Goal: Task Accomplishment & Management: Complete application form

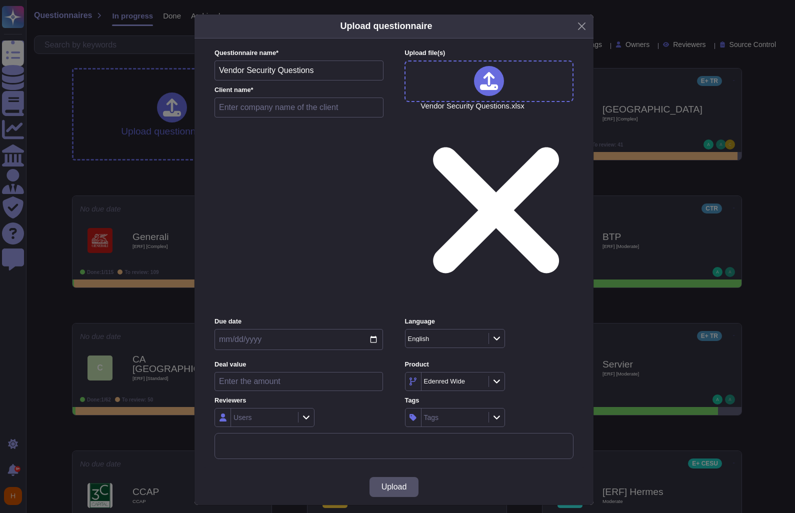
drag, startPoint x: 323, startPoint y: 170, endPoint x: 176, endPoint y: 170, distance: 146.5
click at [176, 170] on div "Upload questionnaire Questionnaire name * Vendor Security Questions Client name…" at bounding box center [397, 256] width 795 height 513
drag, startPoint x: 318, startPoint y: 164, endPoint x: 189, endPoint y: 164, distance: 128.5
click at [189, 164] on div "Upload questionnaire Questionnaire name * Vendor Security Questions Client name…" at bounding box center [397, 256] width 795 height 513
click at [235, 118] on input "text" at bounding box center [299, 108] width 169 height 20
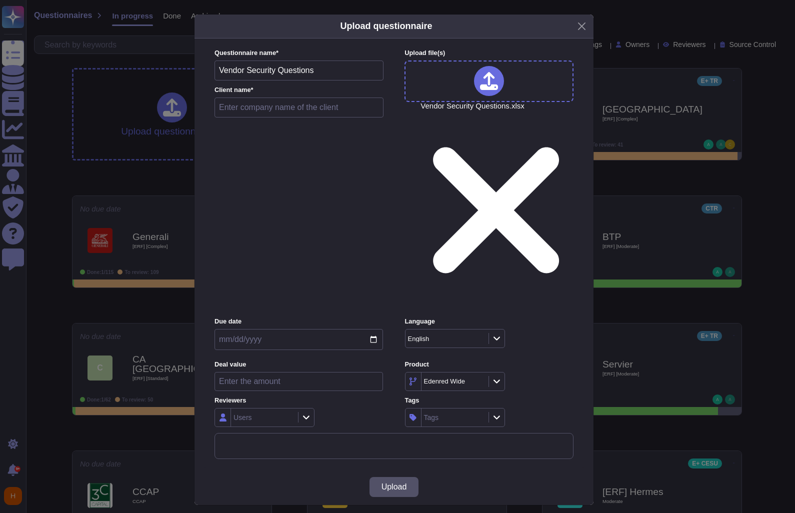
paste input "Vendor Security Questions"
type input "Vendor Security Questions"
click at [253, 409] on div "Users" at bounding box center [263, 418] width 65 height 18
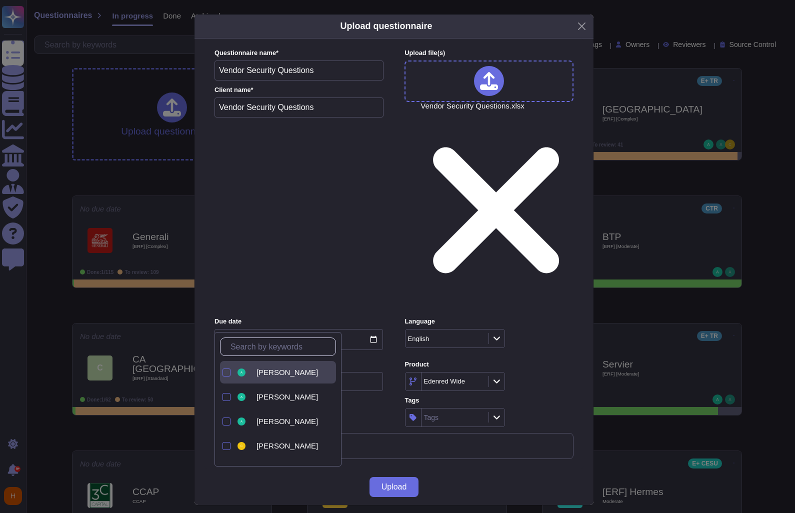
click at [278, 370] on span "Abdelilah ELHASSANI" at bounding box center [288, 372] width 62 height 9
click at [523, 372] on div "Edenred Wide" at bounding box center [489, 381] width 169 height 19
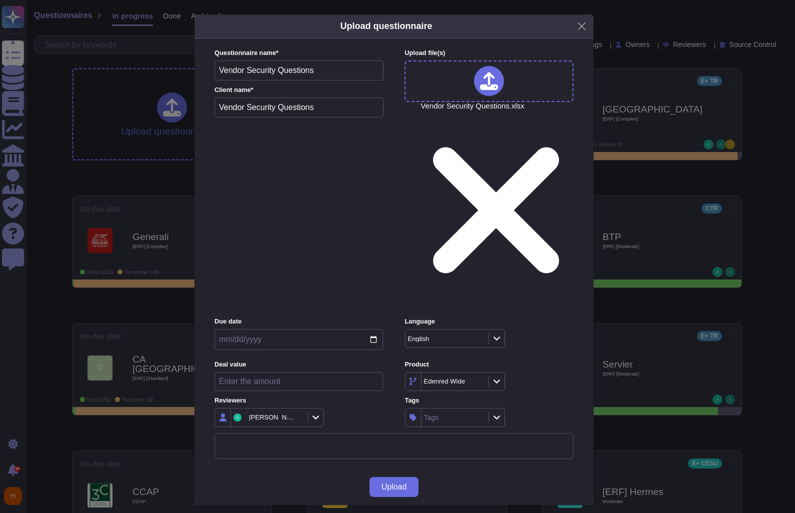
click at [494, 430] on icon at bounding box center [574, 510] width 160 height 160
click at [459, 378] on div "Edenred Wide" at bounding box center [446, 381] width 45 height 7
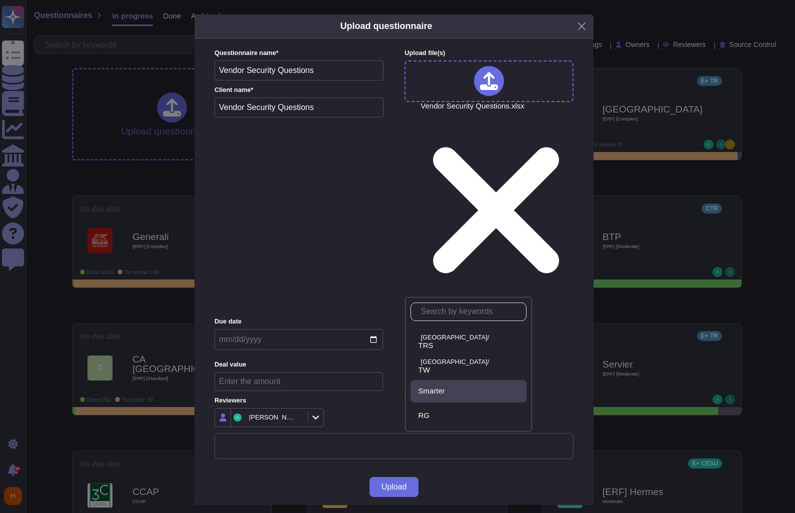
scroll to position [535, 0]
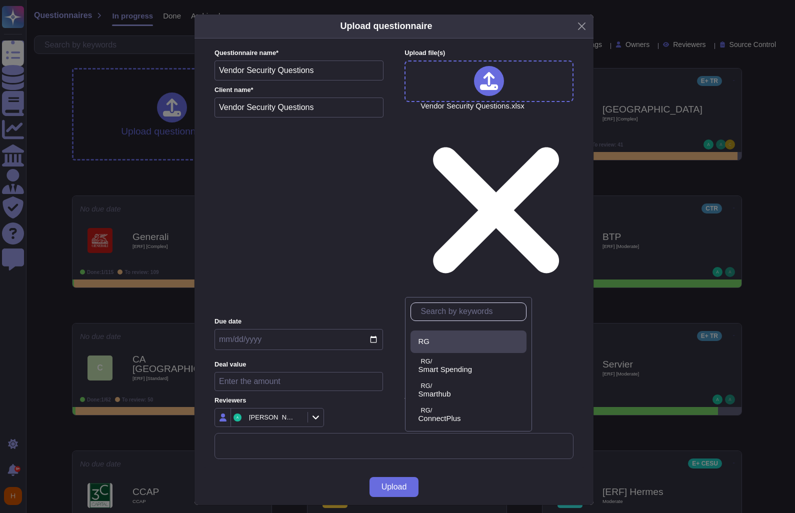
click at [449, 340] on div "RG" at bounding box center [471, 341] width 104 height 9
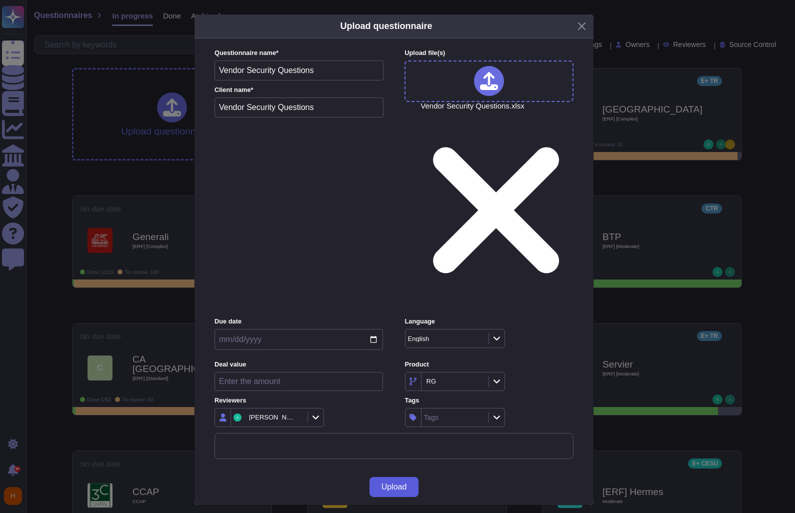
click at [390, 477] on button "Upload" at bounding box center [395, 487] width 50 height 20
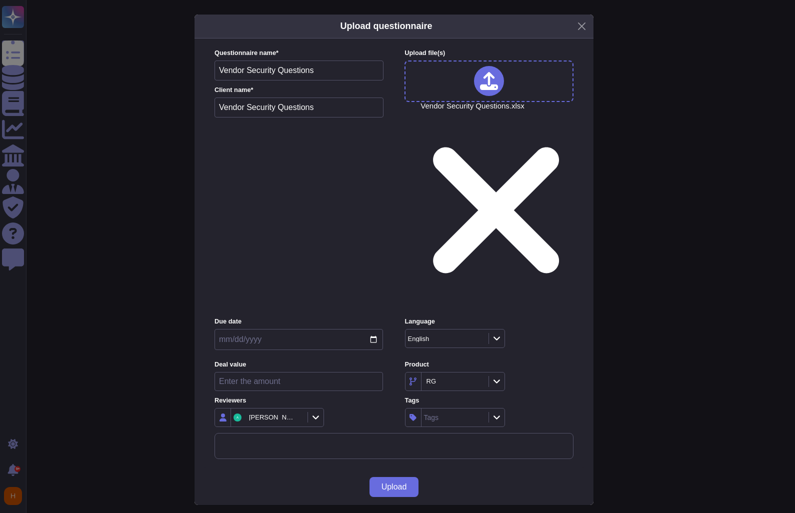
drag, startPoint x: 390, startPoint y: 393, endPoint x: 378, endPoint y: 368, distance: 28.0
click at [386, 477] on button "Upload" at bounding box center [395, 487] width 50 height 20
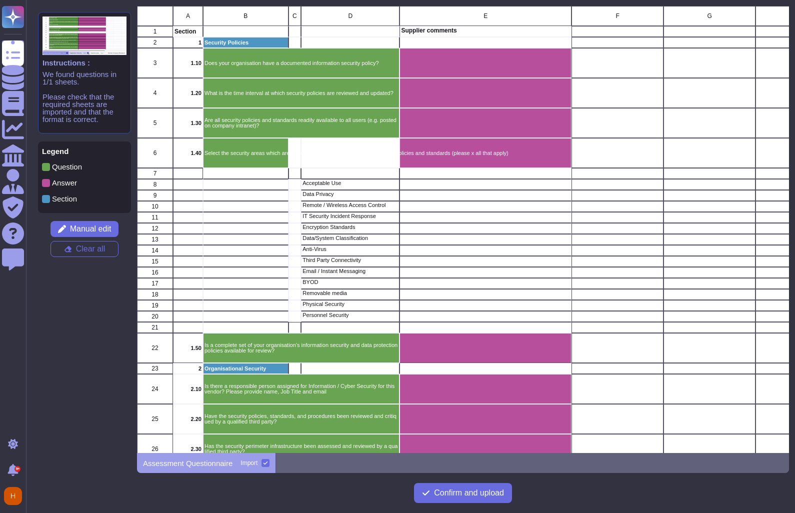
scroll to position [8, 0]
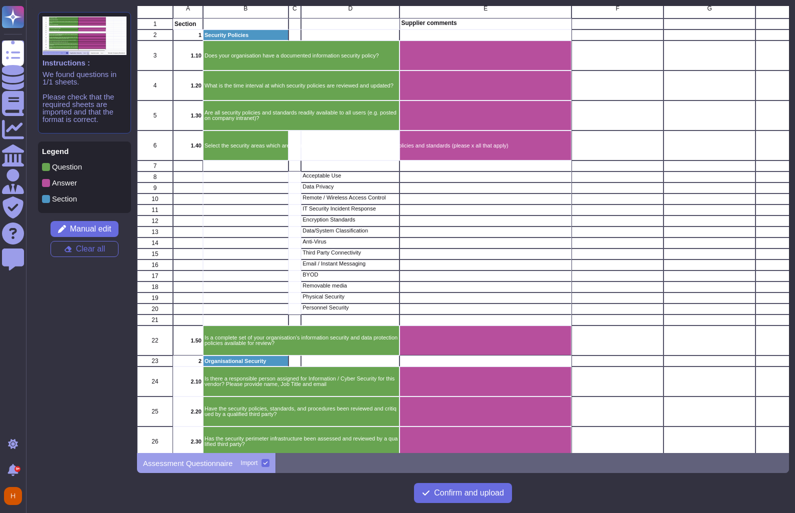
click at [345, 178] on div "Acceptable Use" at bounding box center [350, 177] width 99 height 11
click at [352, 182] on div "Acceptable Use" at bounding box center [350, 177] width 99 height 11
click at [79, 231] on span "Manual edit" at bounding box center [91, 229] width 42 height 8
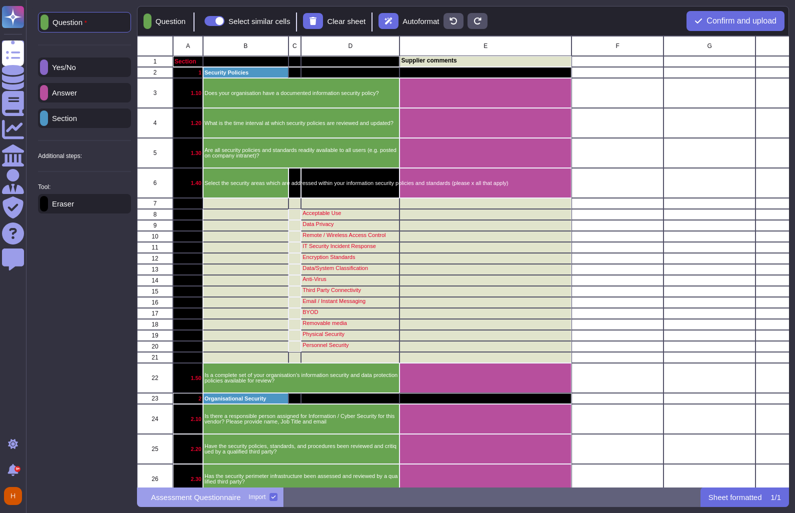
scroll to position [445, 645]
click at [59, 99] on div "Answer" at bounding box center [84, 93] width 93 height 20
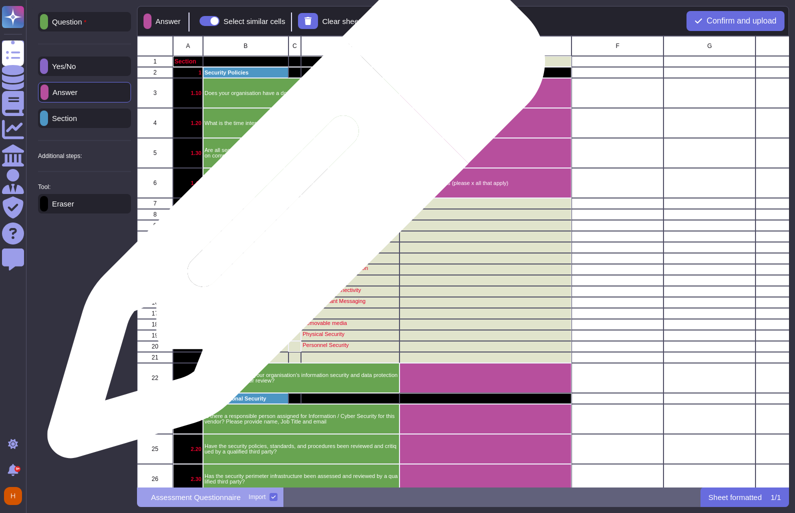
click at [293, 215] on div "grid" at bounding box center [295, 214] width 13 height 11
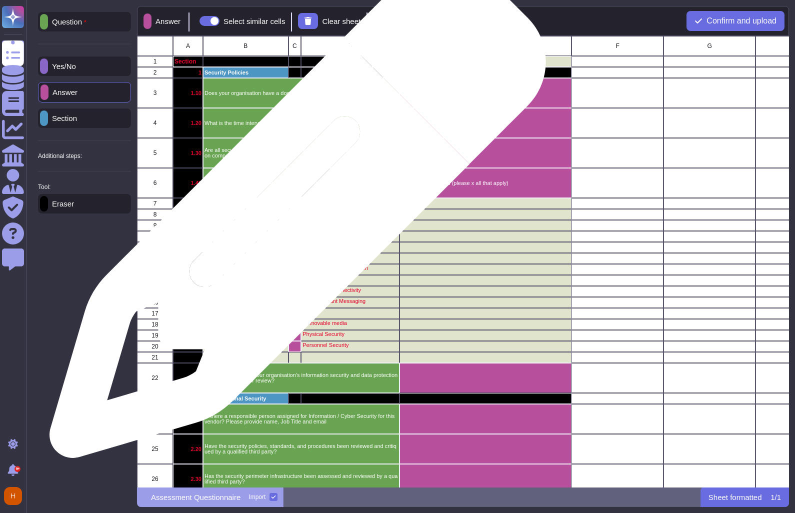
click at [294, 215] on div "grid" at bounding box center [295, 214] width 13 height 11
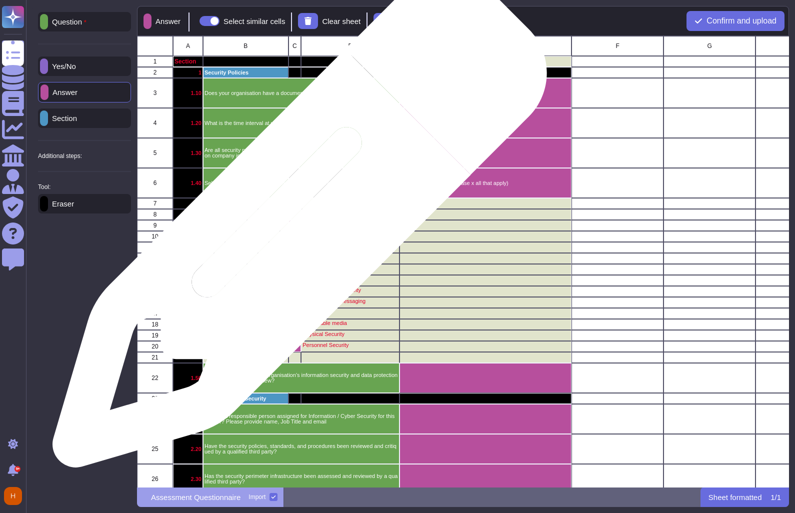
click at [296, 227] on div "grid" at bounding box center [295, 225] width 13 height 11
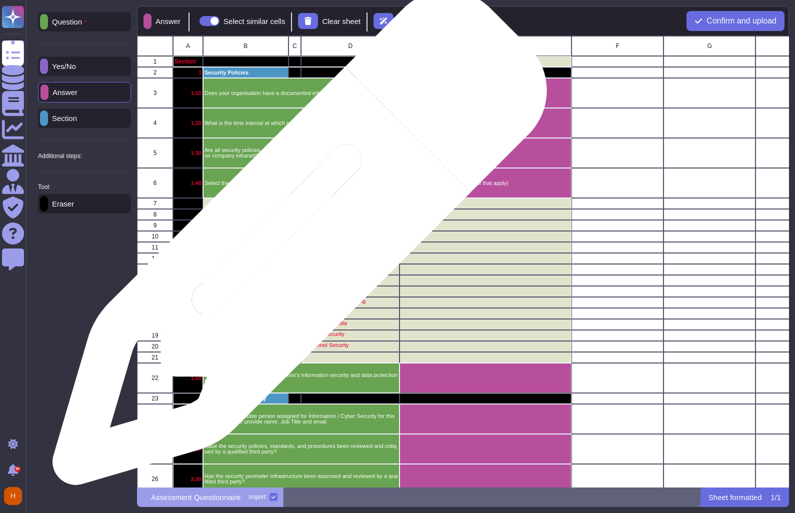
click at [297, 245] on div "grid" at bounding box center [295, 247] width 13 height 11
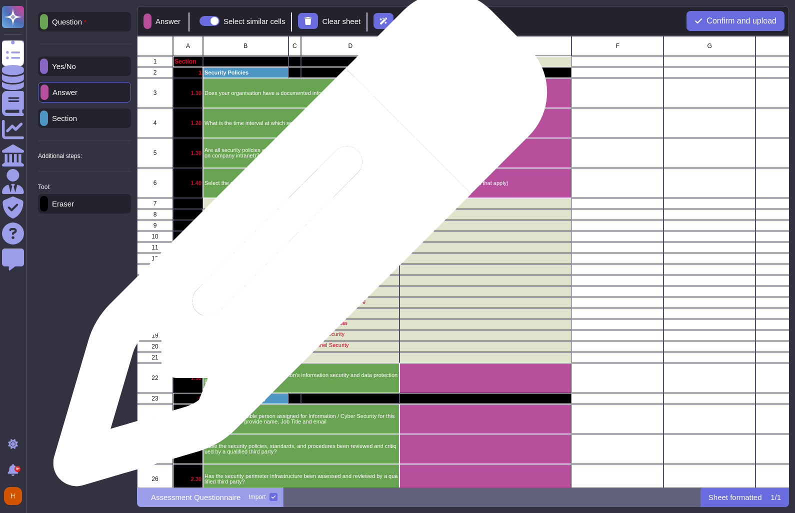
click at [297, 250] on div "grid" at bounding box center [295, 247] width 13 height 11
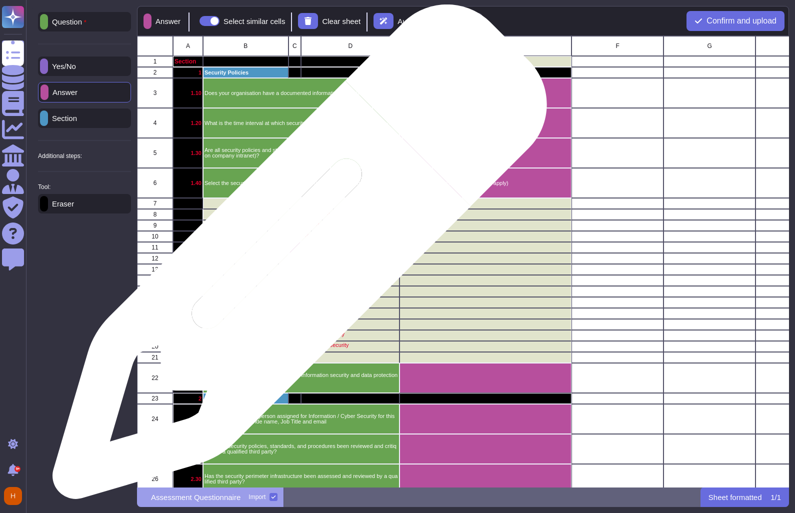
click at [296, 257] on div "grid" at bounding box center [295, 258] width 13 height 11
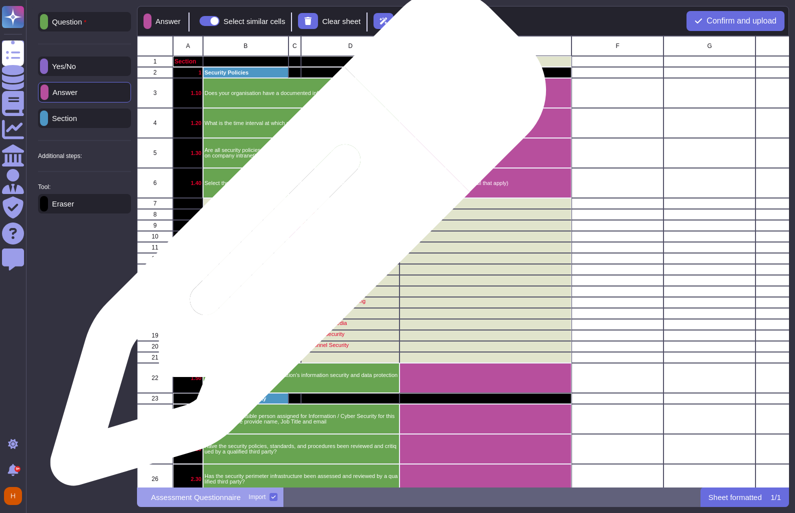
click at [295, 243] on div "grid" at bounding box center [295, 247] width 13 height 11
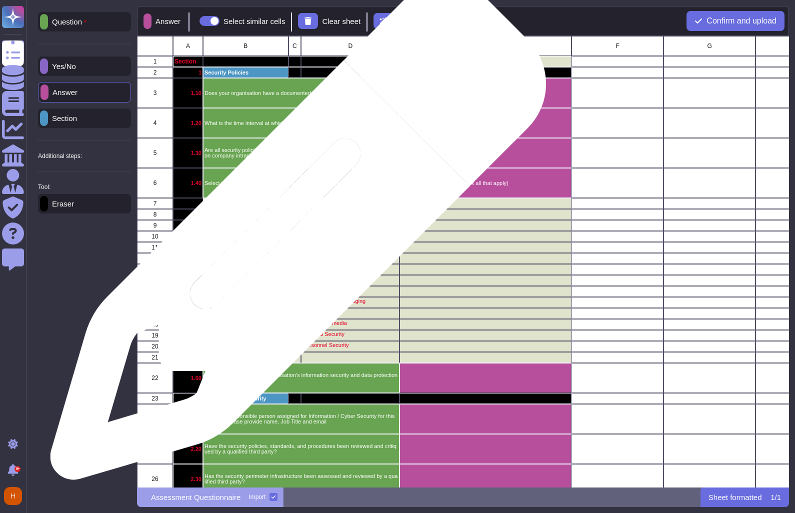
click at [295, 237] on div "grid" at bounding box center [295, 236] width 13 height 11
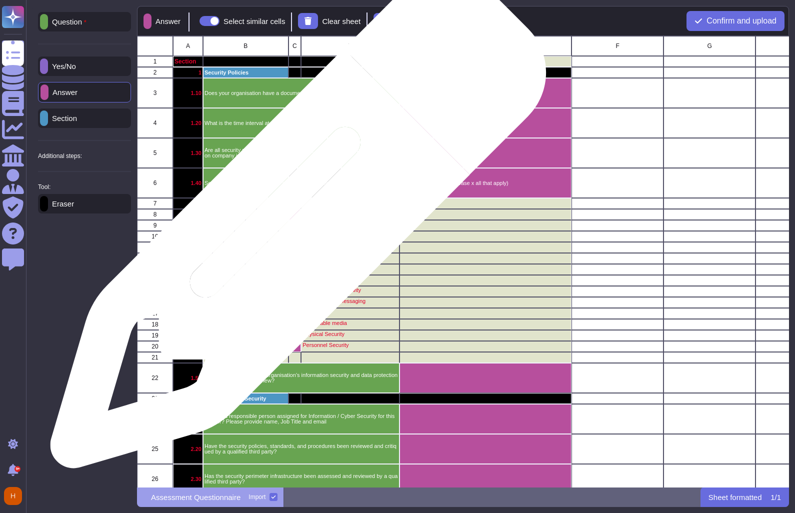
click at [295, 226] on div "grid" at bounding box center [295, 225] width 13 height 11
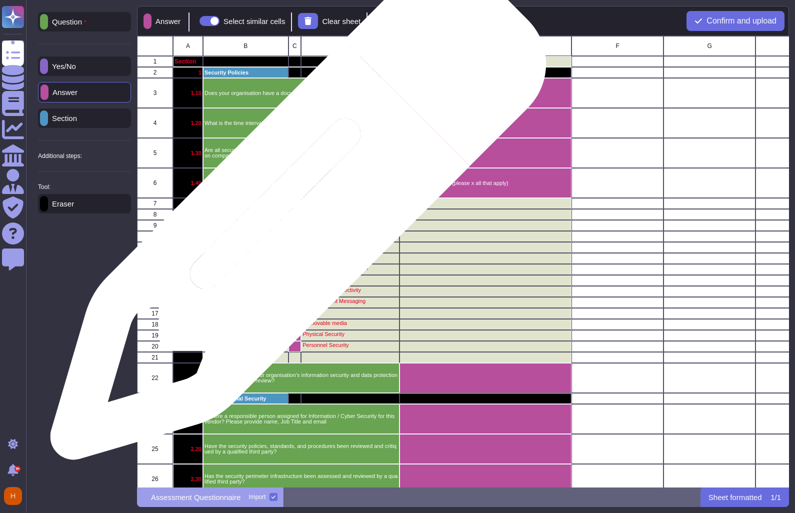
click at [295, 217] on div "grid" at bounding box center [295, 214] width 13 height 11
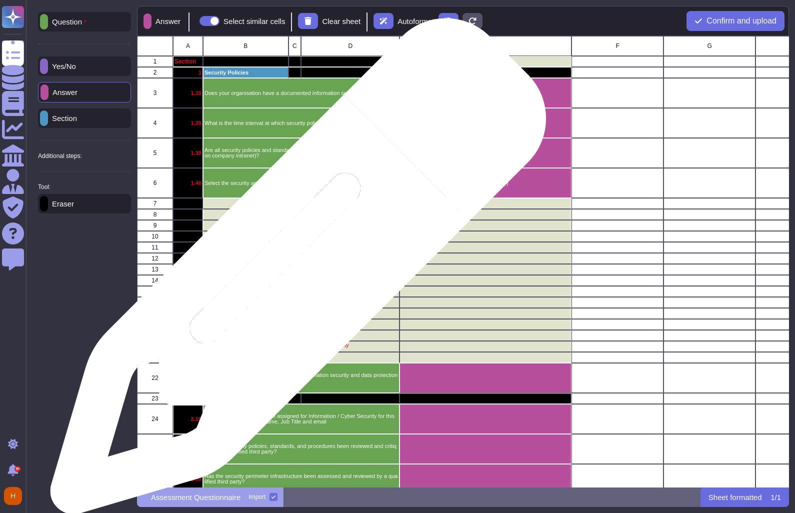
click at [295, 272] on div "grid" at bounding box center [295, 269] width 13 height 11
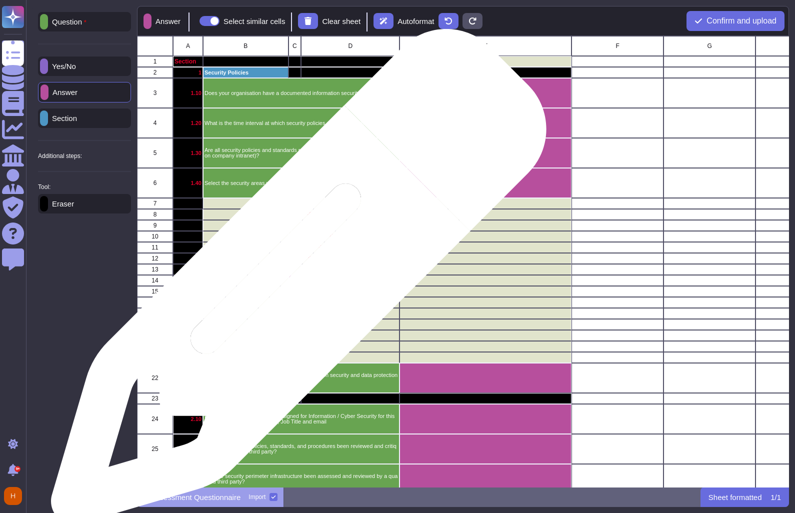
click at [295, 284] on div "grid" at bounding box center [295, 280] width 13 height 11
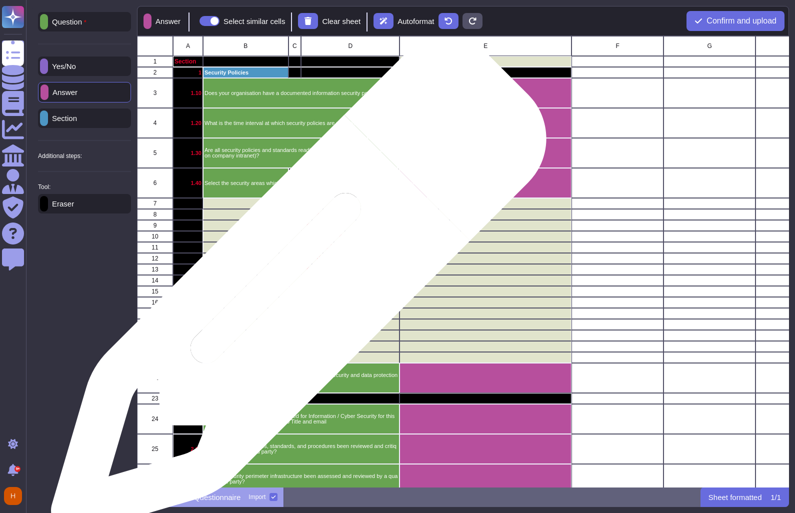
click at [295, 292] on div "grid" at bounding box center [295, 291] width 13 height 11
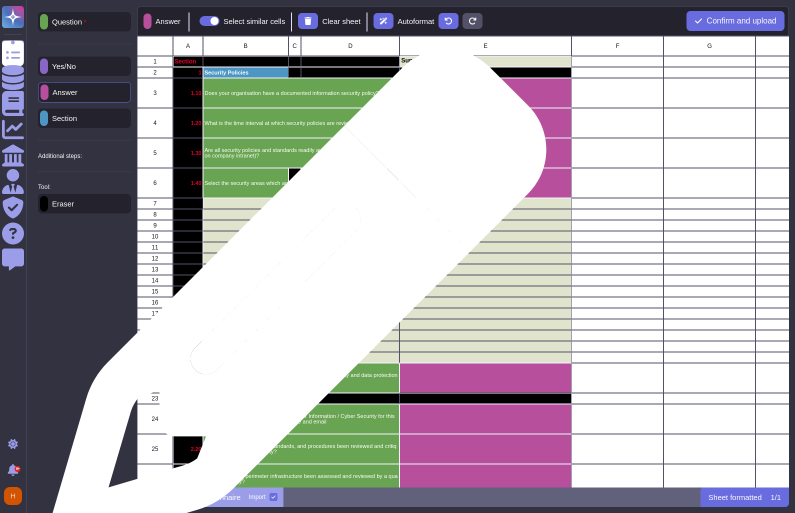
click at [295, 303] on div "grid" at bounding box center [295, 302] width 13 height 11
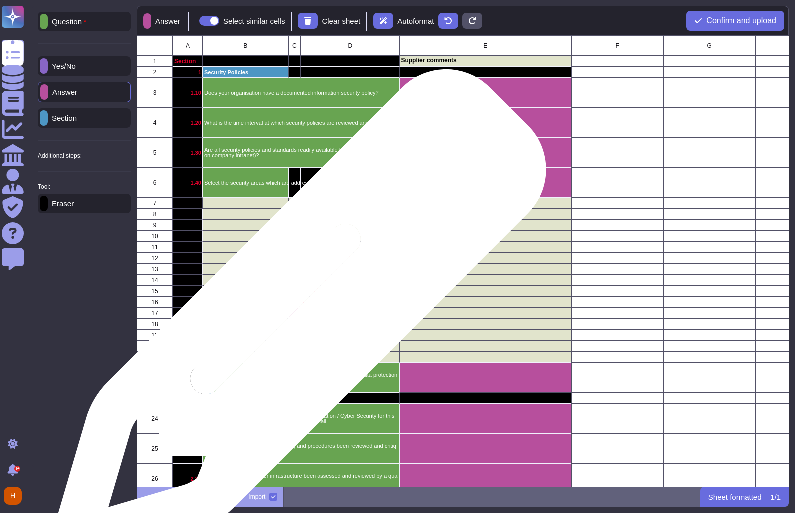
click at [295, 323] on div "grid" at bounding box center [295, 324] width 13 height 11
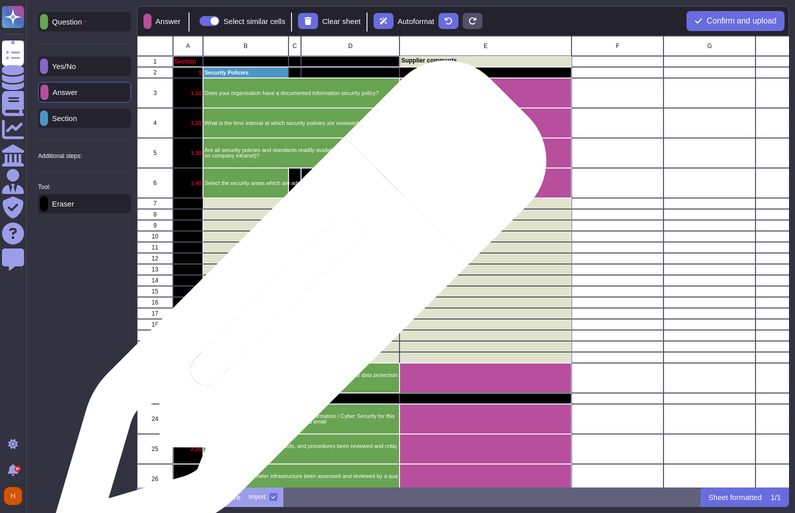
click at [295, 314] on div "grid" at bounding box center [295, 313] width 13 height 11
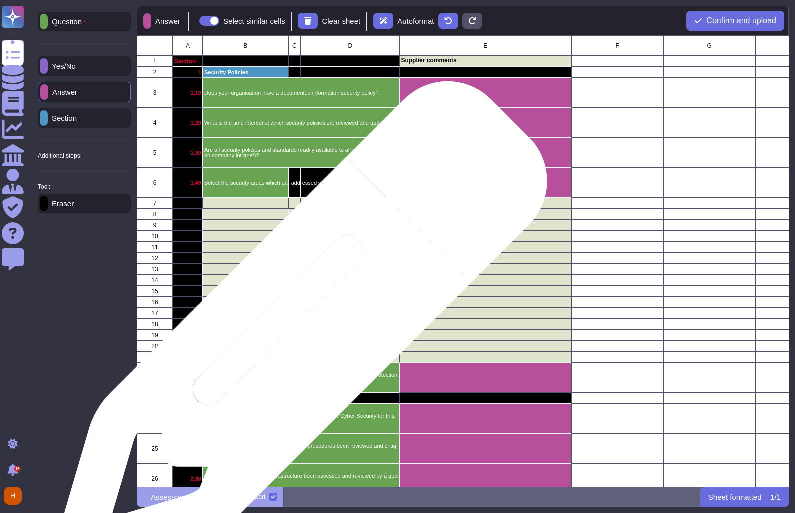
click at [297, 334] on div "grid" at bounding box center [295, 335] width 13 height 11
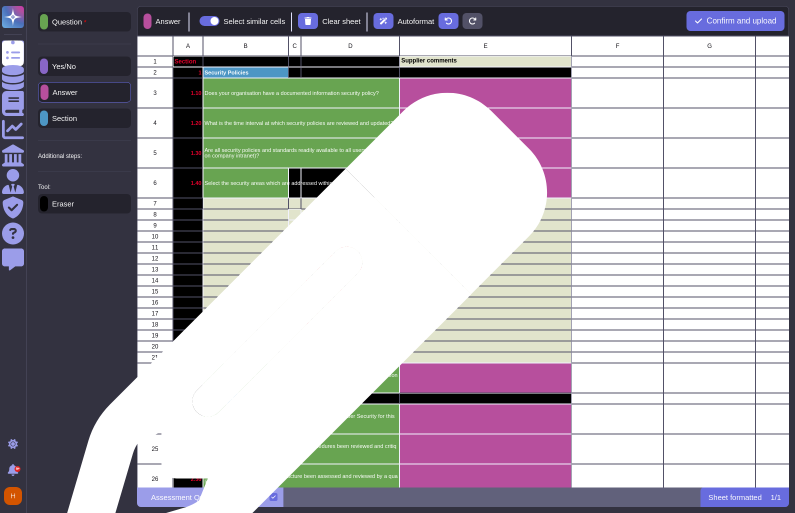
click at [297, 345] on div "grid" at bounding box center [295, 346] width 13 height 11
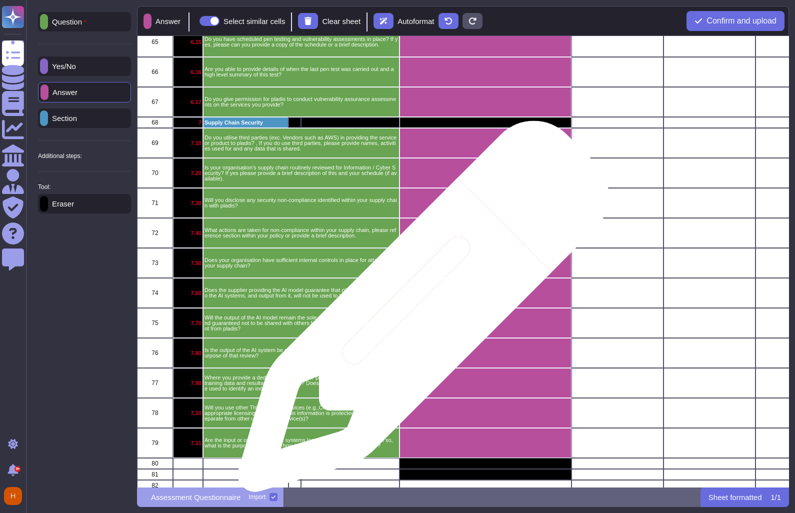
scroll to position [1546, 0]
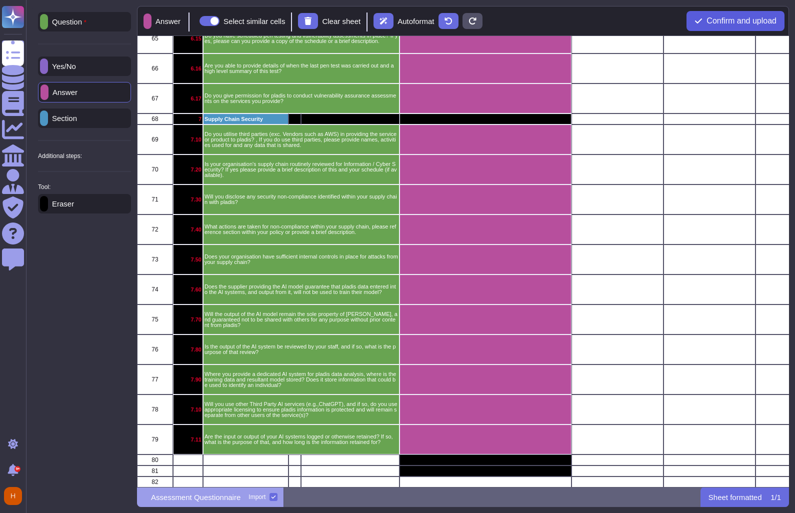
click at [724, 19] on span "Confirm and upload" at bounding box center [742, 21] width 70 height 8
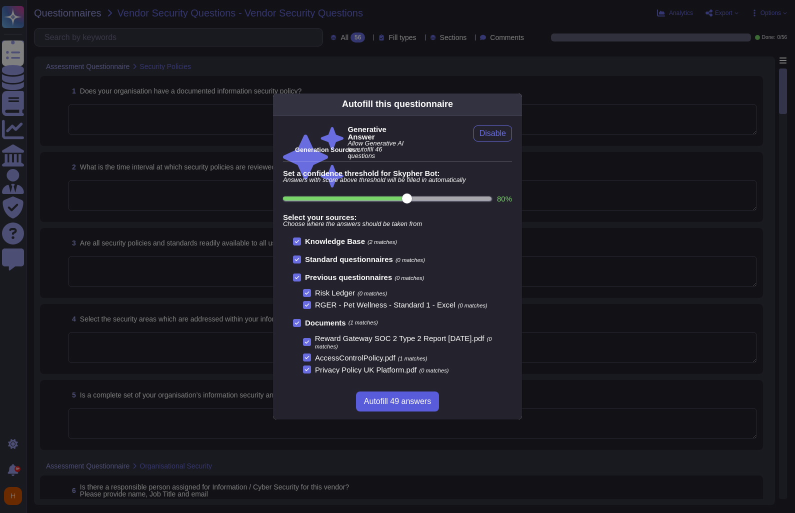
click at [413, 398] on span "Autofill 49 answers" at bounding box center [397, 402] width 67 height 8
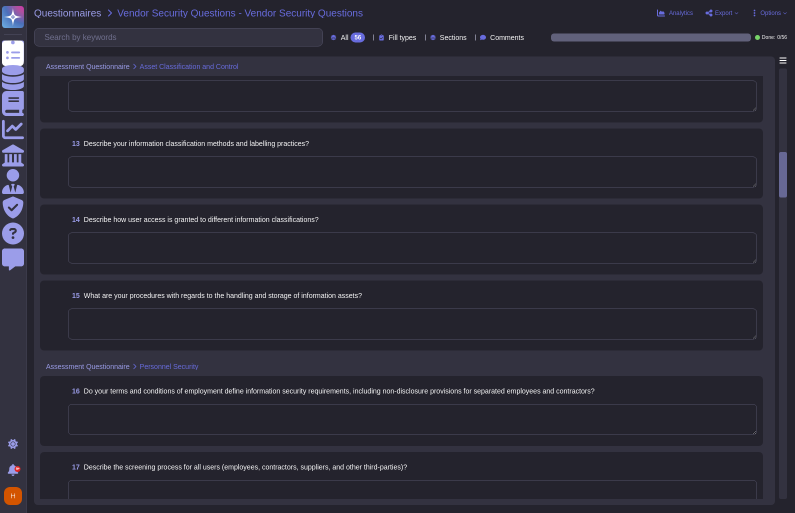
scroll to position [836, 0]
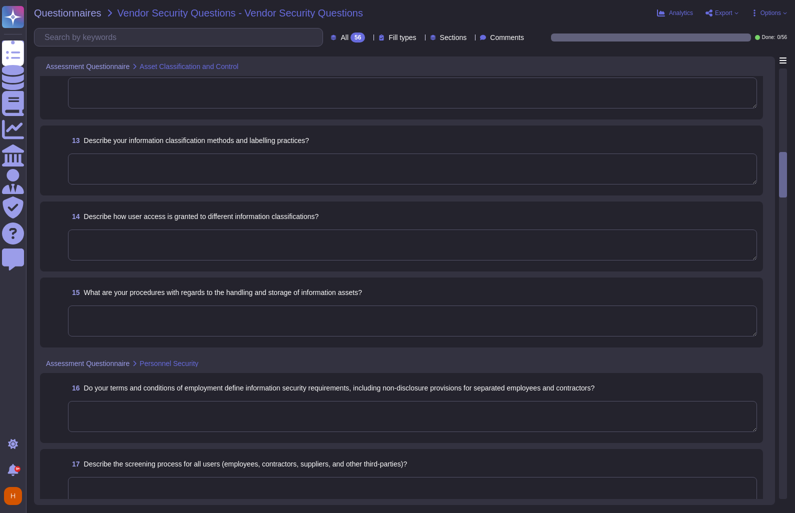
type textarea "Yes, we maintain an inventory of all important information assets, including ph…"
type textarea "Our information classification methods and labelling practices are structured a…"
type textarea "User access to different information classifications is governed by a structure…"
type textarea "Our procedures for handling and storing information assets are comprehensive an…"
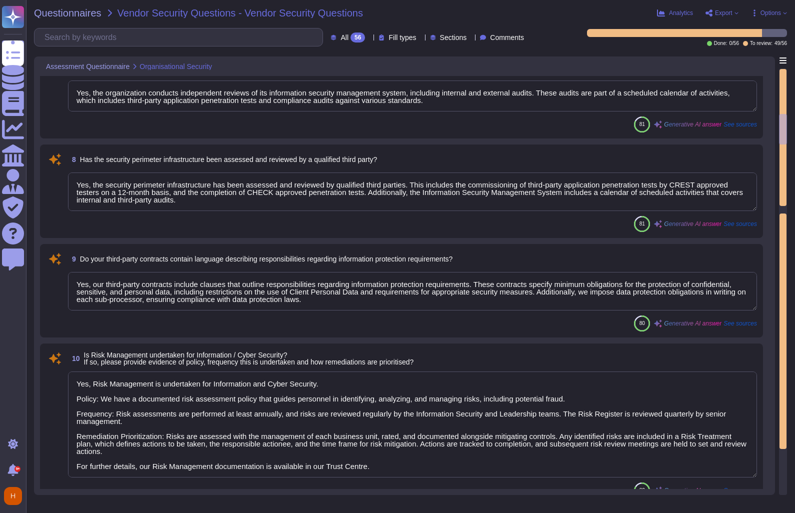
type textarea "The responsible person assigned for Information / Cyber Security is Peter Lewin…"
type textarea "Yes, the organization conducts independent reviews of its information security …"
type textarea "Yes, the security perimeter infrastructure has been assessed and reviewed by qu…"
type textarea "Yes, our third-party contracts include clauses that outline responsibilities re…"
type textarea "Yes, Risk Management is undertaken for Information and Cyber Security. Policy: …"
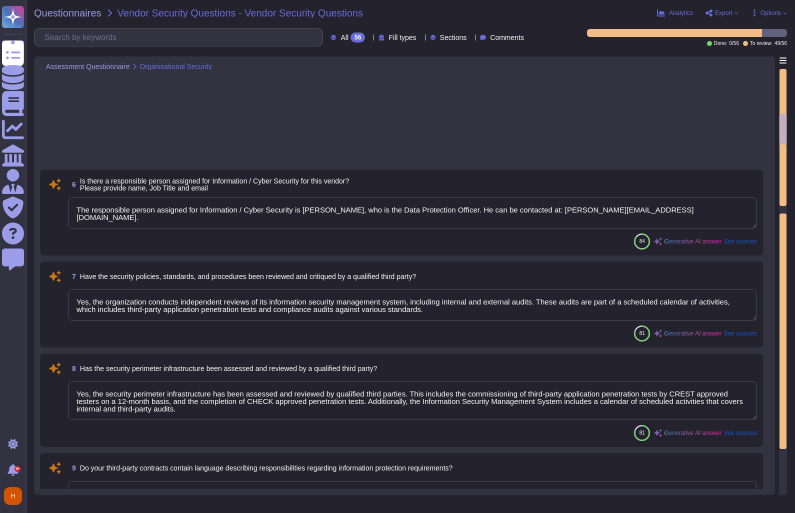
scroll to position [0, 0]
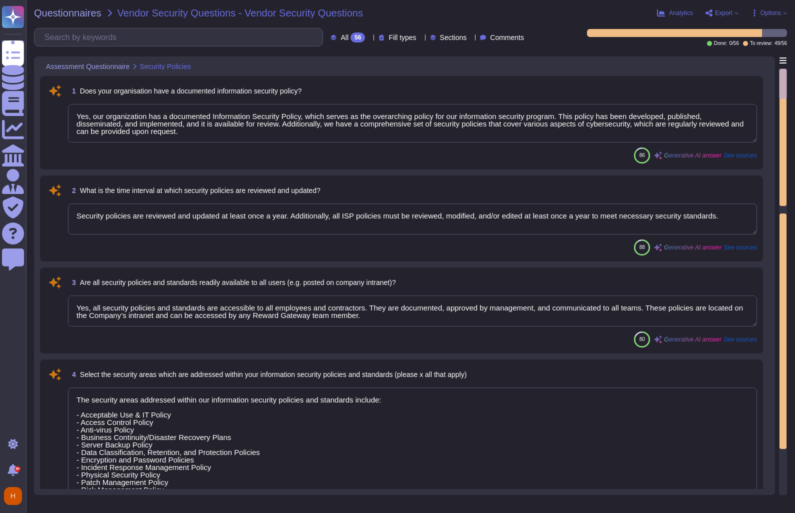
type textarea "Yes, our organization has a documented Information Security Policy, which serve…"
type textarea "Security policies are reviewed and updated at least once a year. Additionally, …"
type textarea "Yes, all security policies and standards are accessible to all employees and co…"
type textarea "The security areas addressed within our information security policies and stand…"
type textarea "Yes, our organization maintains a comprehensive set of information security pol…"
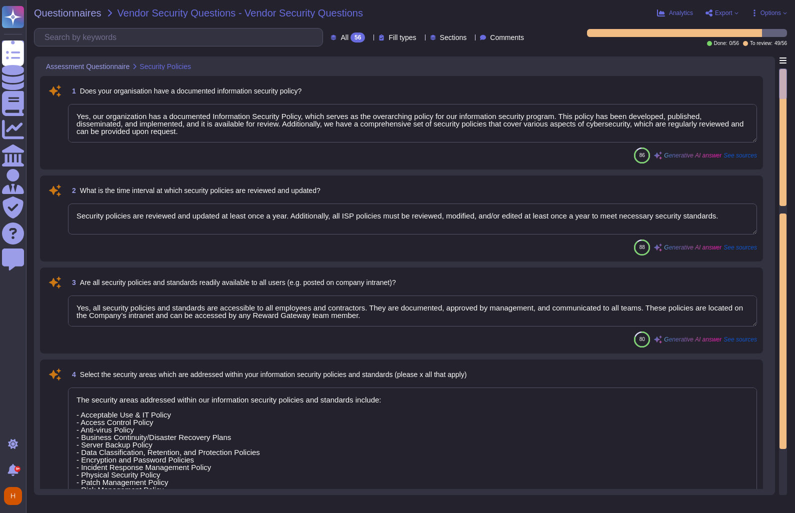
click at [469, 214] on textarea "Security policies are reviewed and updated at least once a year. Additionally, …" at bounding box center [412, 219] width 689 height 31
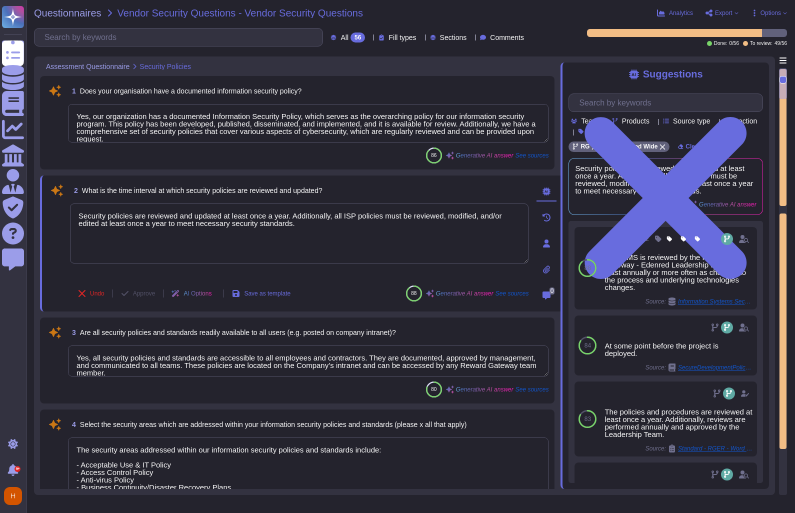
click at [240, 92] on span "Does your organisation have a documented information security policy?" at bounding box center [191, 91] width 222 height 8
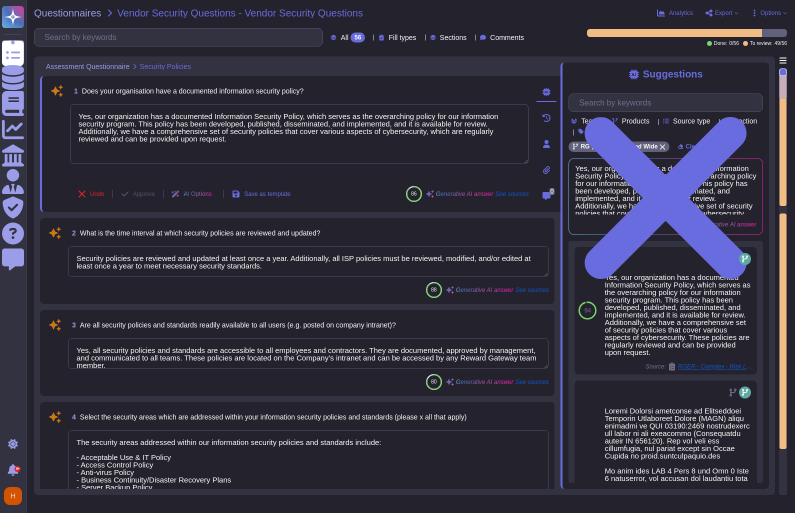
click at [123, 181] on div "1 Does your organisation have a documented information security policy? Yes, ou…" at bounding box center [288, 144] width 481 height 124
click at [770, 18] on div "Questionnaires Vendor Security Questions - Vendor Security Questions Analytics …" at bounding box center [410, 256] width 769 height 513
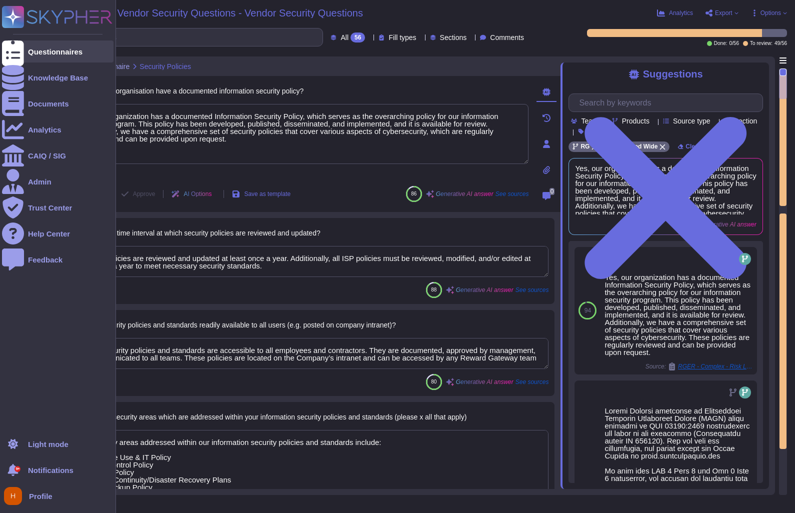
click at [10, 52] on icon at bounding box center [13, 52] width 22 height 30
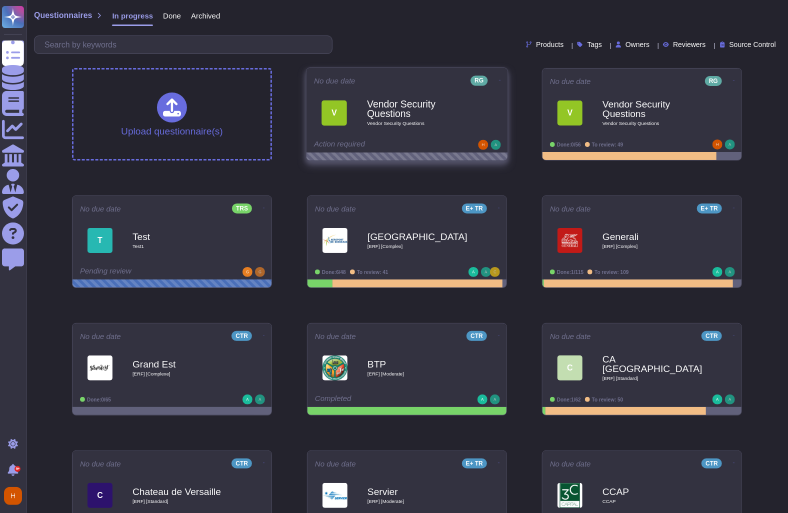
click at [499, 80] on icon at bounding box center [500, 80] width 2 height 1
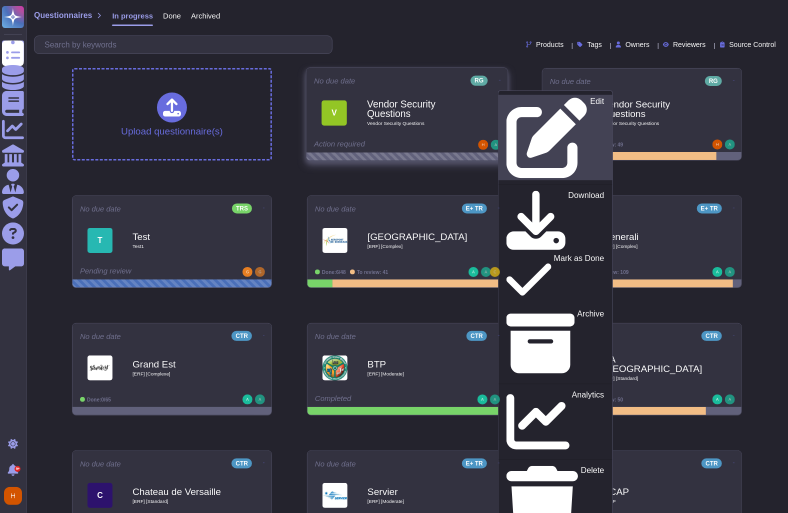
click at [591, 103] on p "Edit" at bounding box center [598, 138] width 14 height 81
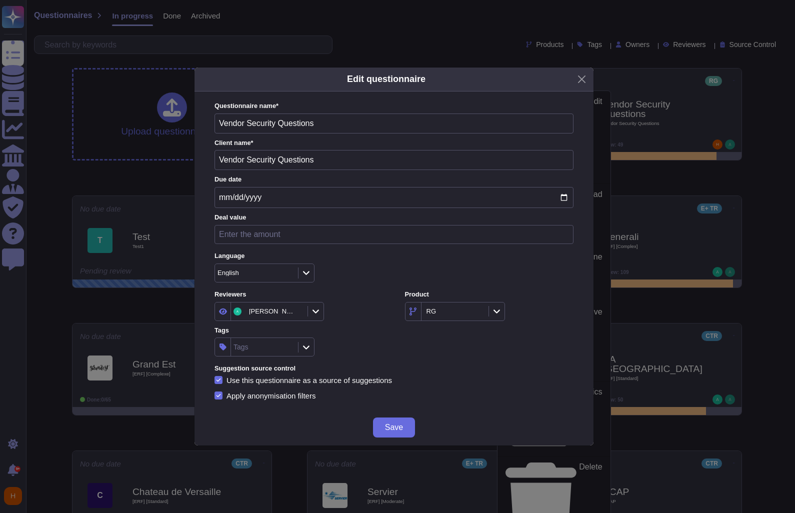
click at [298, 312] on icon at bounding box center [298, 312] width 0 height 0
click at [301, 308] on div at bounding box center [306, 311] width 16 height 11
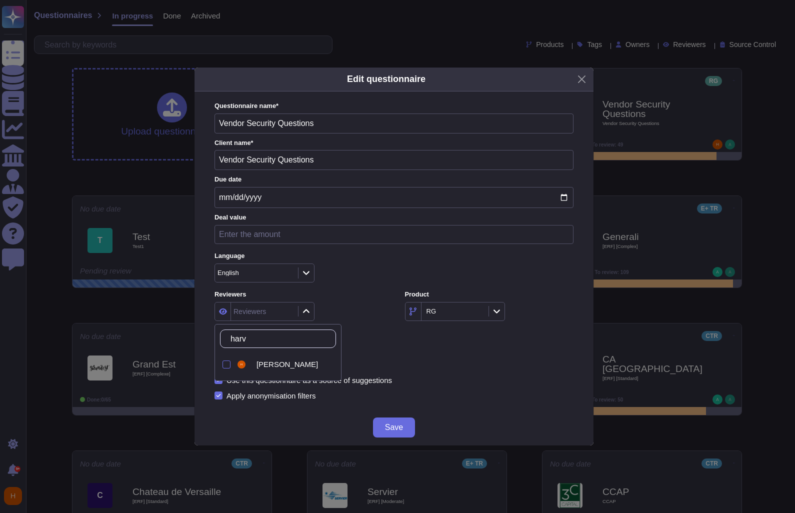
type input "harve"
click at [260, 362] on span "Harvey Lax" at bounding box center [288, 364] width 62 height 9
click at [428, 434] on div "Save" at bounding box center [394, 428] width 399 height 36
click at [398, 430] on span "Save" at bounding box center [394, 428] width 18 height 8
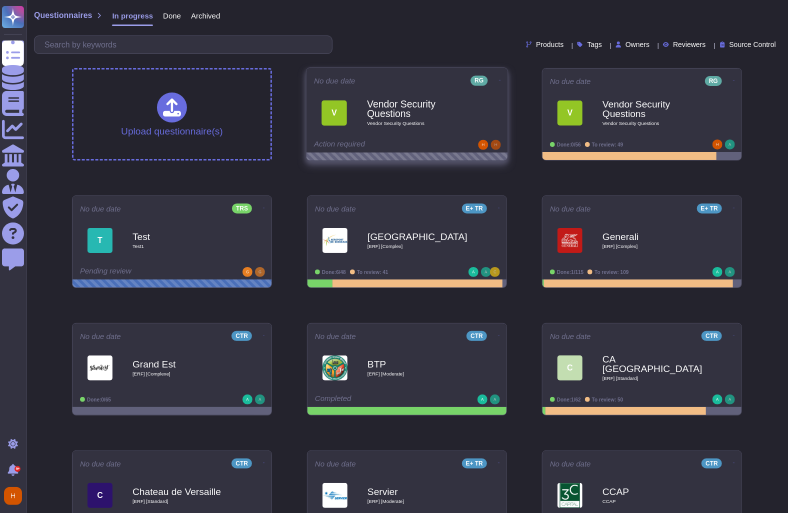
click at [430, 114] on b "Vendor Security Questions" at bounding box center [417, 110] width 101 height 20
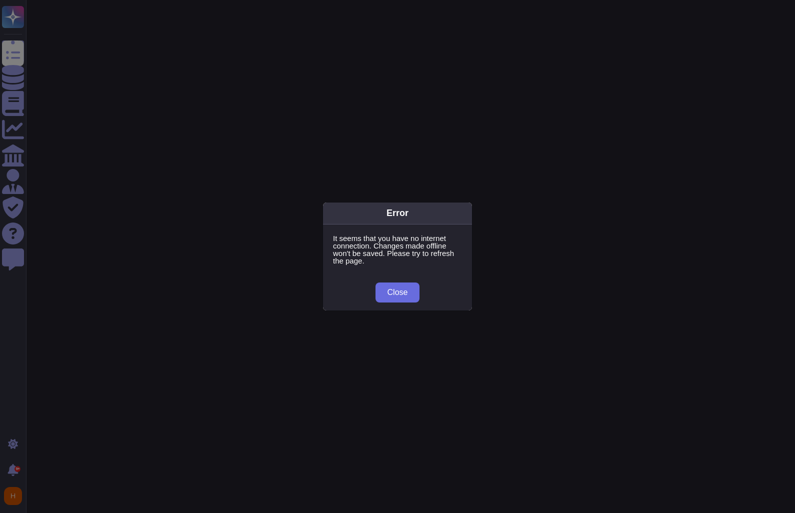
click at [451, 273] on div "It seems that you have no internet connection. Changes made offline won't be sa…" at bounding box center [397, 250] width 149 height 50
click at [398, 296] on span "Close" at bounding box center [398, 293] width 21 height 8
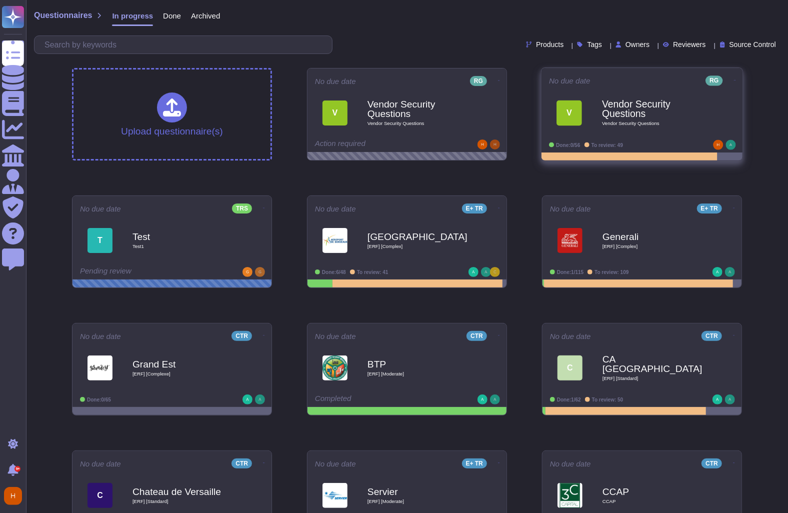
click at [500, 81] on icon at bounding box center [499, 81] width 2 height 1
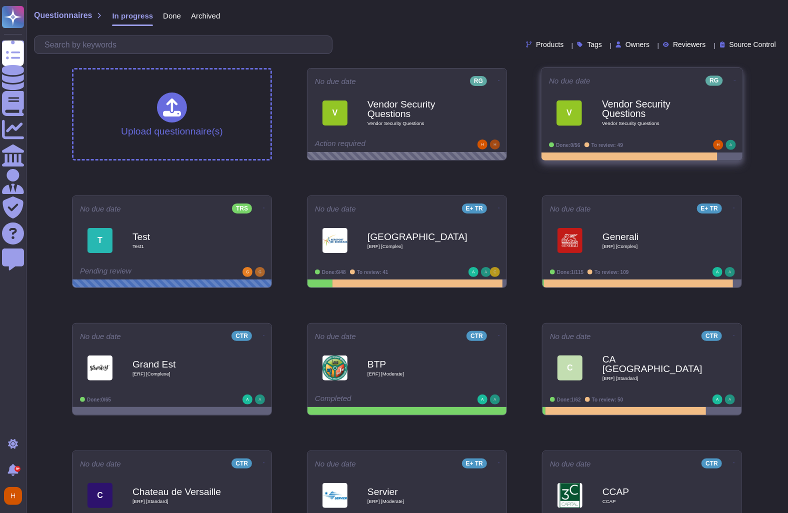
click at [663, 130] on div "Vendor Security Questions Vendor Security Questions" at bounding box center [652, 113] width 101 height 41
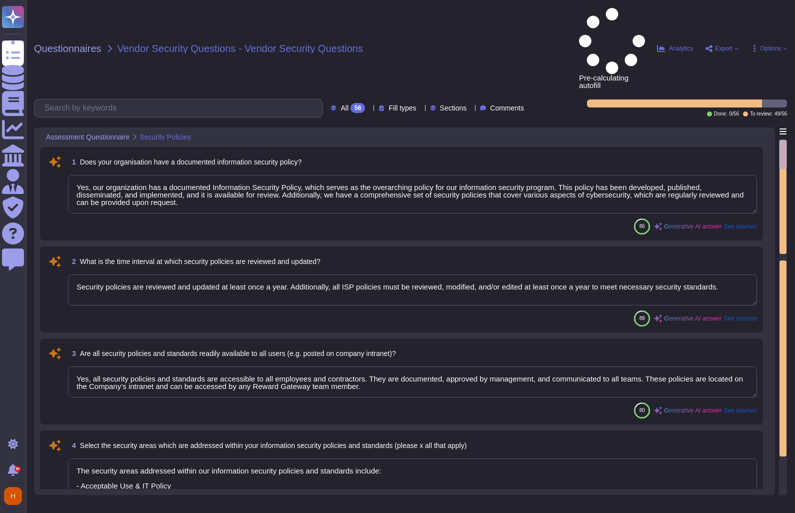
type textarea "Yes, our organization has a documented Information Security Policy, which serve…"
type textarea "Security policies are reviewed and updated at least once a year. Additionally, …"
type textarea "Yes, all security policies and standards are accessible to all employees and co…"
type textarea "The security areas addressed within our information security policies and stand…"
type textarea "Yes, our organization maintains a comprehensive set of information security pol…"
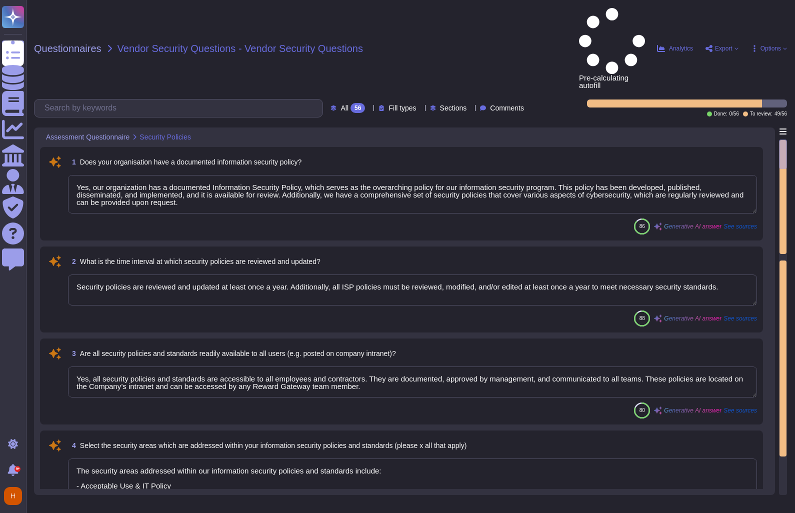
type textarea "The responsible person assigned for Information / Cyber Security is Peter Lewin…"
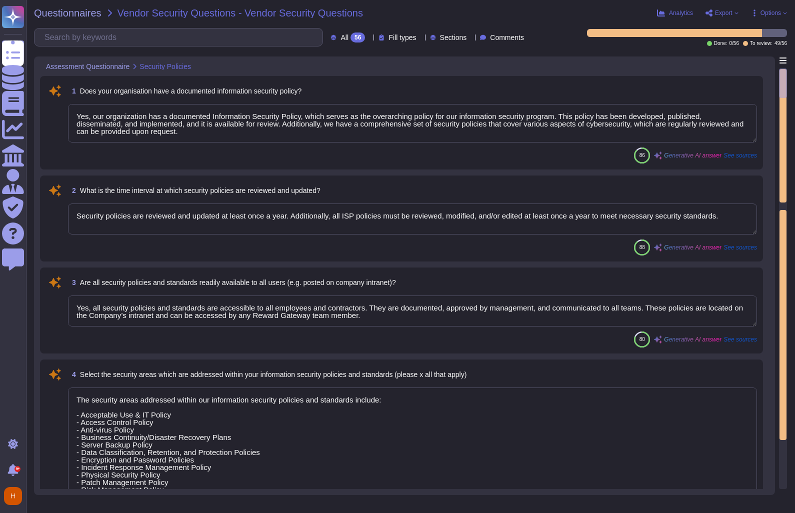
click at [440, 94] on div "1 Does your organisation have a documented information security policy?" at bounding box center [412, 91] width 689 height 18
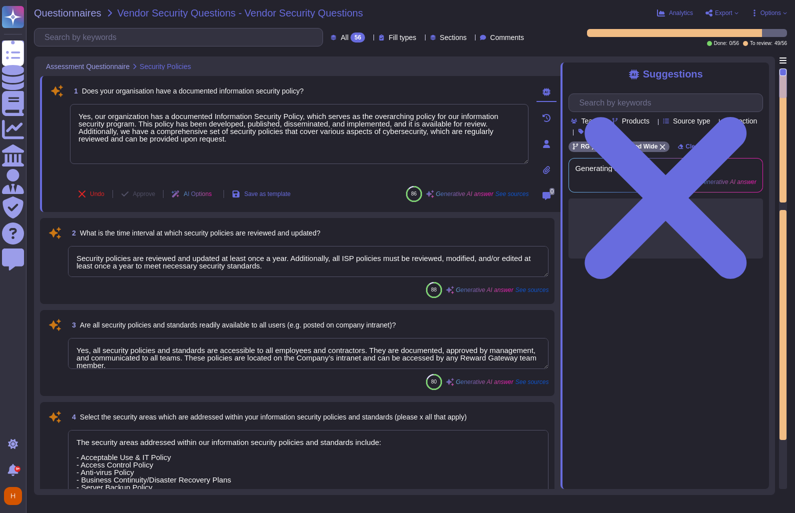
click at [401, 94] on div "1 Does your organisation have a documented information security policy?" at bounding box center [299, 91] width 459 height 18
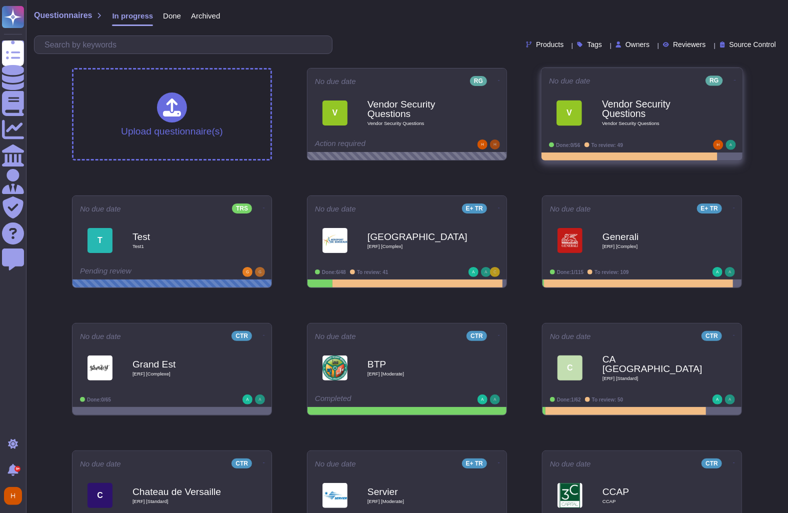
click at [499, 84] on div at bounding box center [498, 81] width 2 height 10
click at [500, 80] on icon at bounding box center [499, 81] width 2 height 3
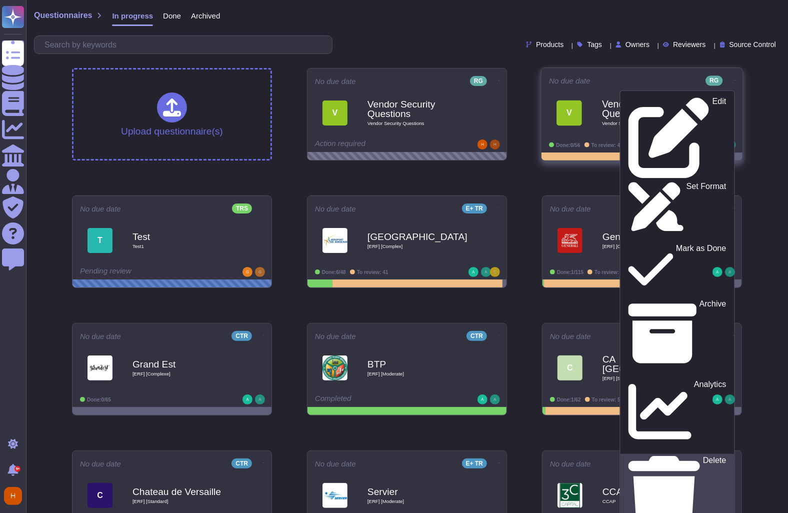
click at [703, 457] on p "Delete" at bounding box center [715, 498] width 24 height 82
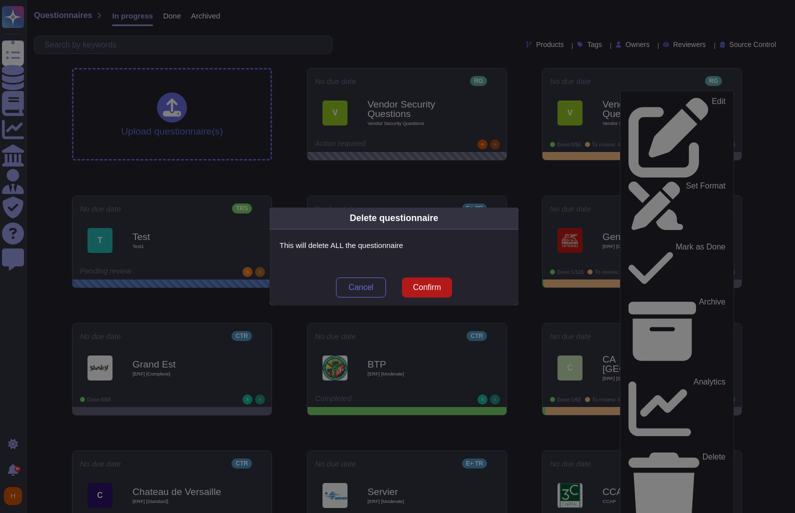
click at [433, 288] on span "Confirm" at bounding box center [427, 288] width 28 height 8
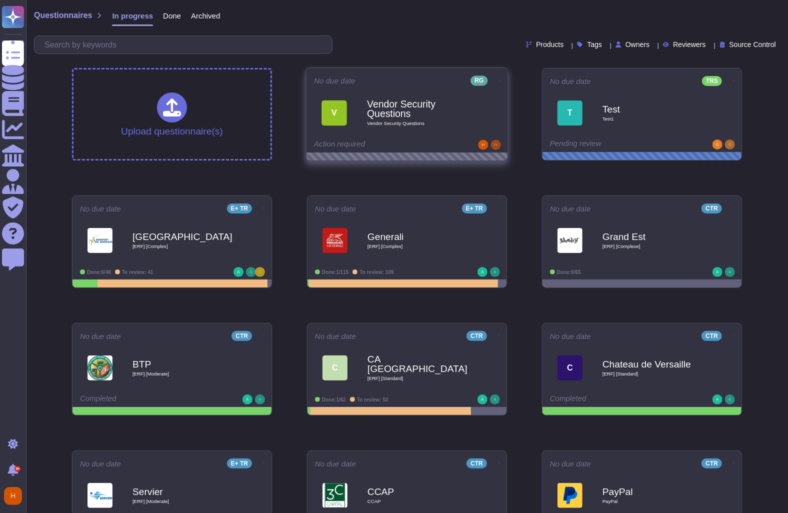
click at [401, 110] on b "Vendor Security Questions" at bounding box center [417, 110] width 101 height 20
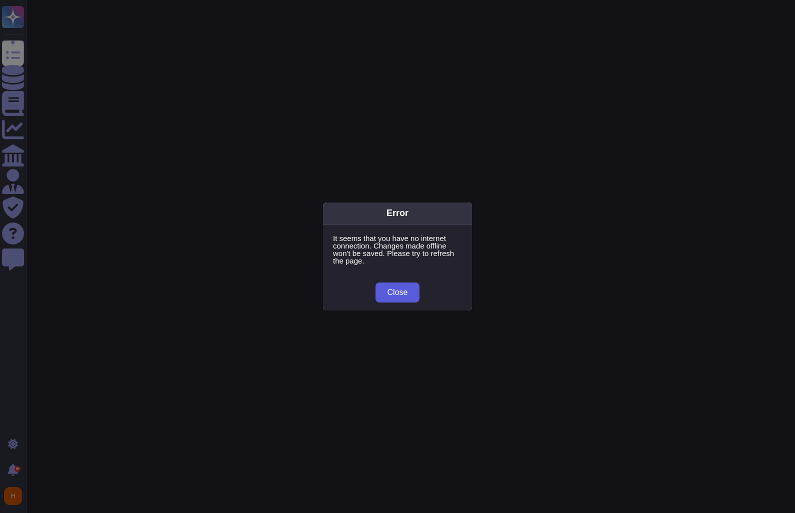
click at [403, 291] on span "Close" at bounding box center [398, 293] width 21 height 8
